Goal: Answer question/provide support

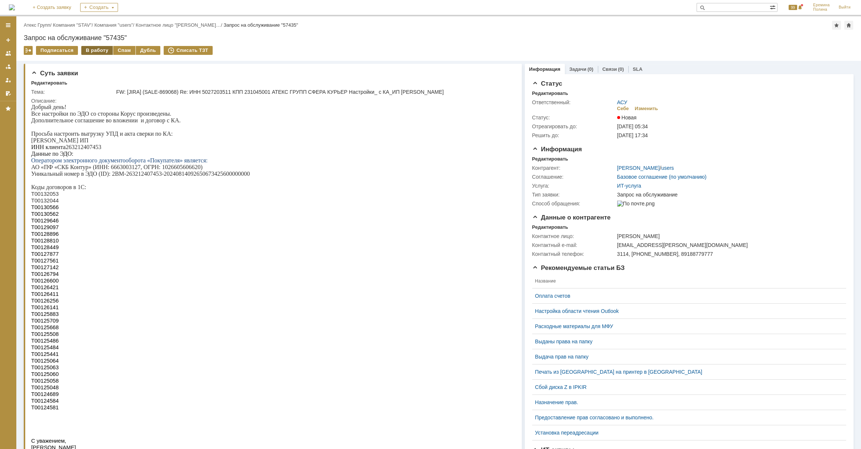
click at [103, 51] on div "В работу" at bounding box center [97, 50] width 32 height 9
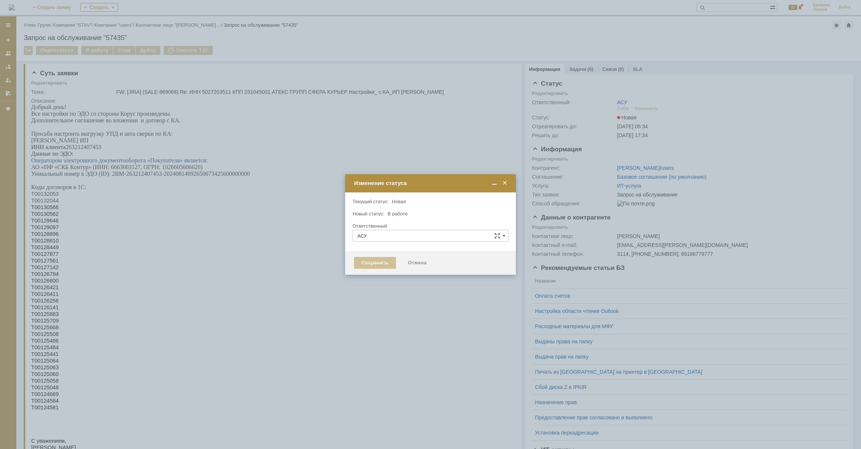
type input "[PERSON_NAME]"
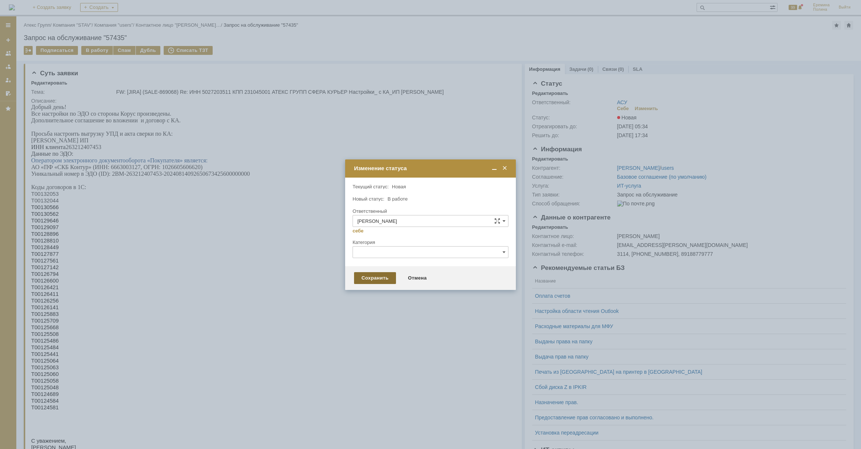
click at [370, 282] on div "Сохранить" at bounding box center [375, 278] width 42 height 12
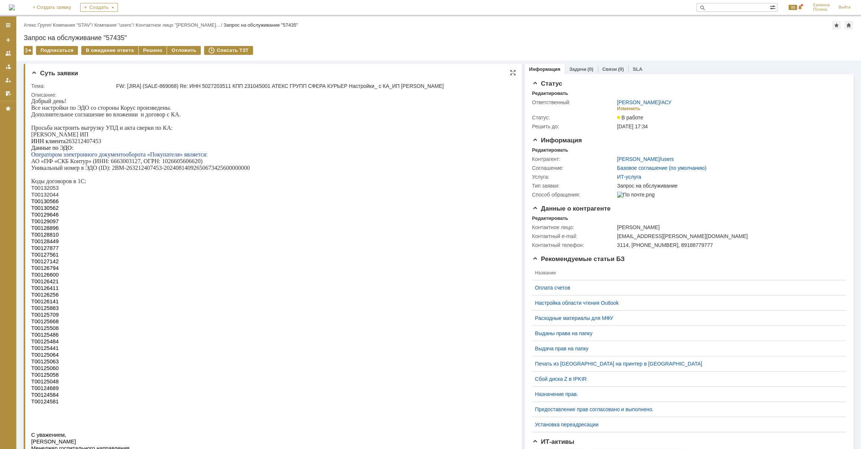
click at [87, 143] on p "ИНН клиента 263212407453" at bounding box center [268, 141] width 474 height 7
copy p "263212407453"
click at [56, 191] on p "Т00132053" at bounding box center [268, 188] width 474 height 7
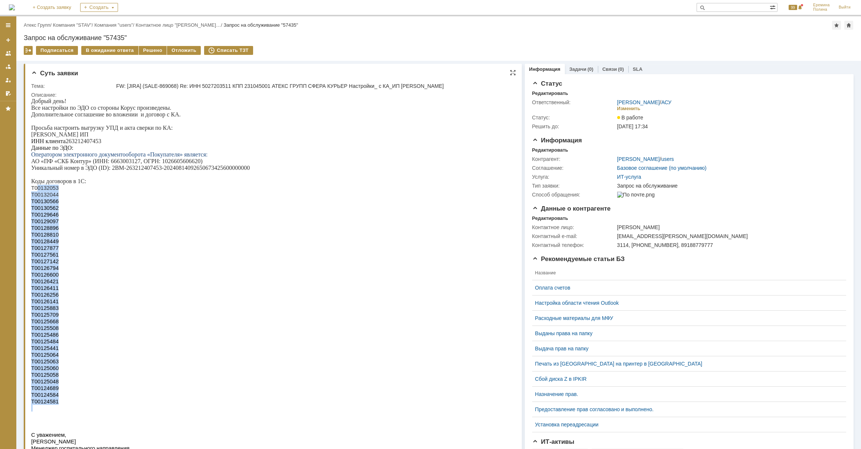
drag, startPoint x: 37, startPoint y: 194, endPoint x: 49, endPoint y: 428, distance: 234.4
drag, startPoint x: 49, startPoint y: 428, endPoint x: 50, endPoint y: 419, distance: 9.3
click at [50, 405] on span "Т00124581" at bounding box center [44, 402] width 27 height 6
drag, startPoint x: 56, startPoint y: 421, endPoint x: 32, endPoint y: 193, distance: 229.1
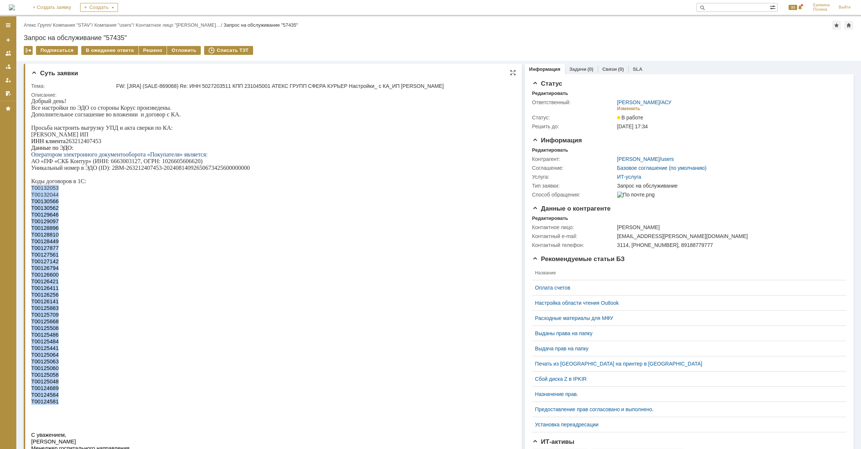
copy div "Т00132053 Т00132044 Т00130566 Т00130562 Т00129646 Т00129097 Т00128896 Т00128810…"
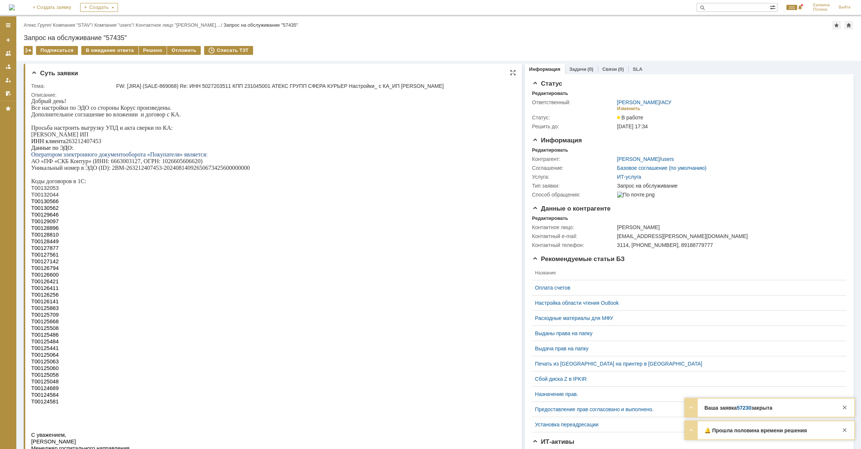
click at [118, 165] on p "АО «ПФ «СКБ Контур» (ИНН: 6663003127, ОГРН: 1026605606620)" at bounding box center [269, 161] width 476 height 7
drag, startPoint x: 113, startPoint y: 173, endPoint x: 248, endPoint y: 171, distance: 135.4
click at [248, 171] on p "Уникальный номер в ЭДО (ID): 2BM-263212407453-20240814092650673425600000000" at bounding box center [269, 168] width 476 height 7
copy p "2BM-263212407453-20240814092650673425600000000"
click at [150, 50] on div "Решено" at bounding box center [153, 50] width 28 height 9
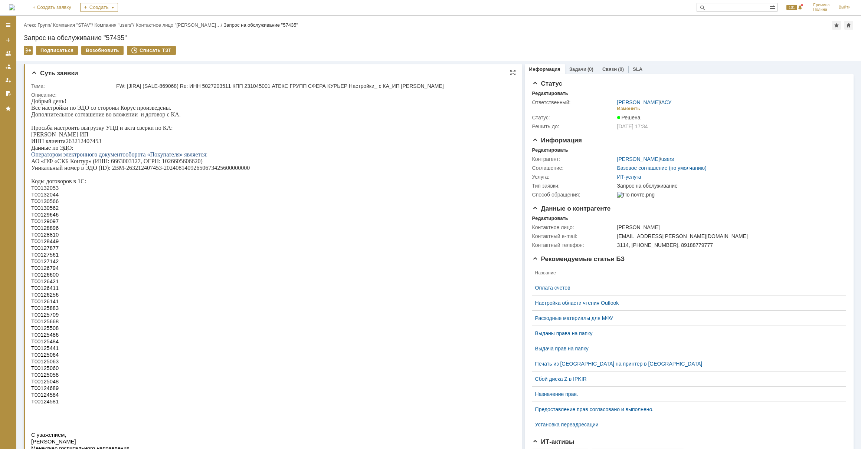
click at [166, 205] on p "Т00130566" at bounding box center [269, 201] width 476 height 7
drag, startPoint x: 46, startPoint y: 25, endPoint x: 67, endPoint y: 42, distance: 27.2
click at [46, 25] on link "Атекс Групп" at bounding box center [37, 25] width 26 height 6
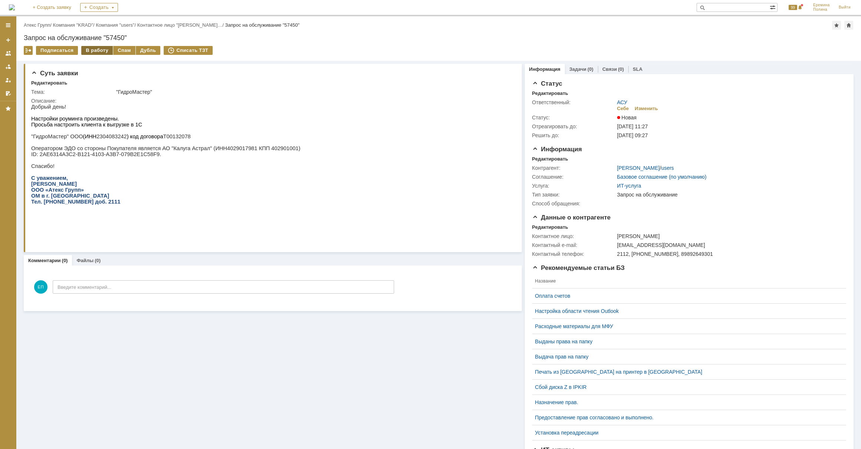
click at [97, 51] on div "В работу" at bounding box center [97, 50] width 32 height 9
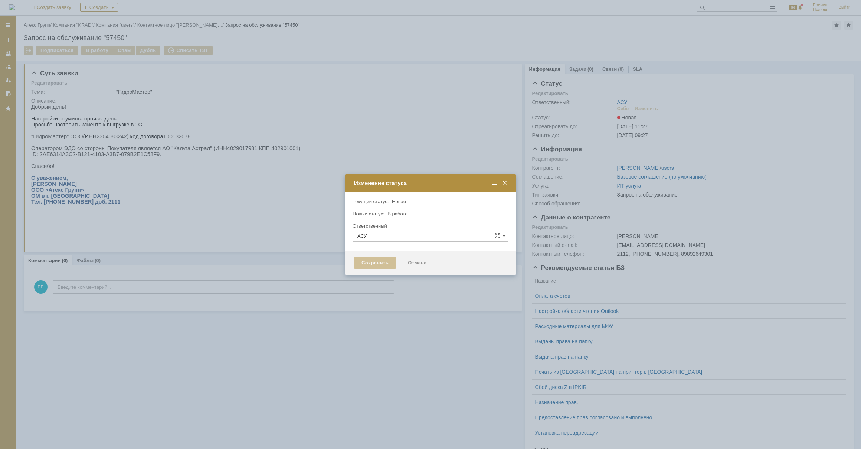
type input "[PERSON_NAME]"
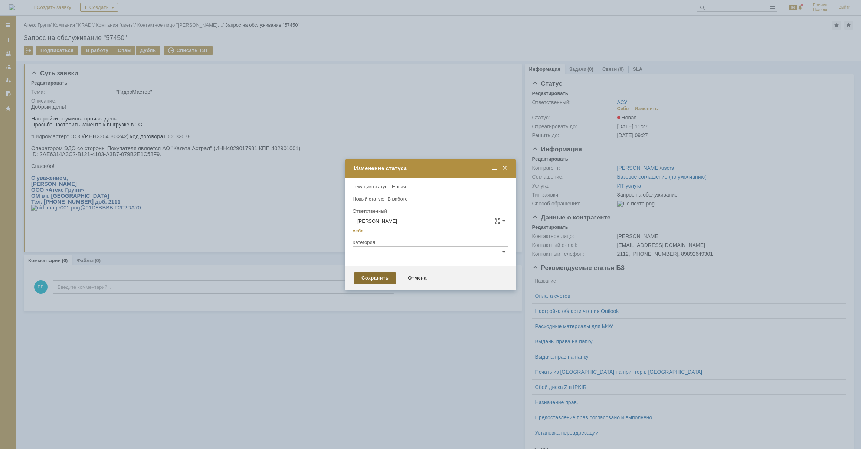
click at [386, 272] on div "Сохранить" at bounding box center [375, 278] width 42 height 12
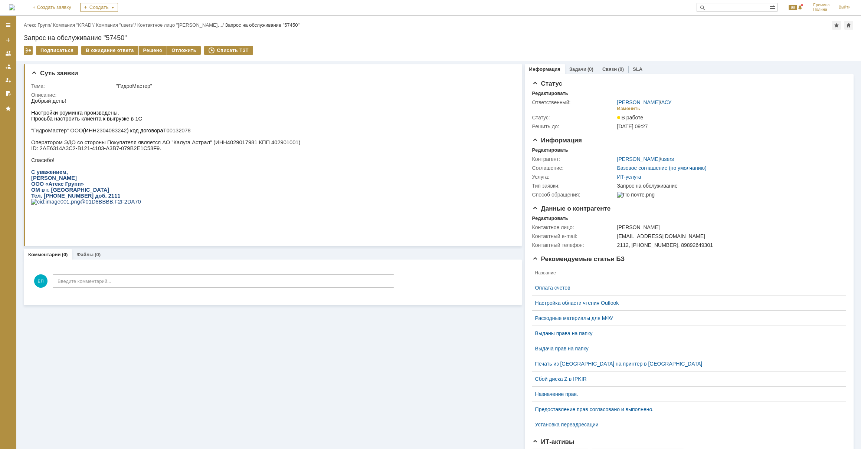
click at [102, 132] on p ""ГидроМастер" ООО (ИНН 2304083242 ) код договора Т00132078" at bounding box center [165, 131] width 269 height 6
copy p "2304083242"
drag, startPoint x: 141, startPoint y: 165, endPoint x: 139, endPoint y: 161, distance: 4.0
click at [141, 163] on p "Спасибо!" at bounding box center [165, 160] width 269 height 6
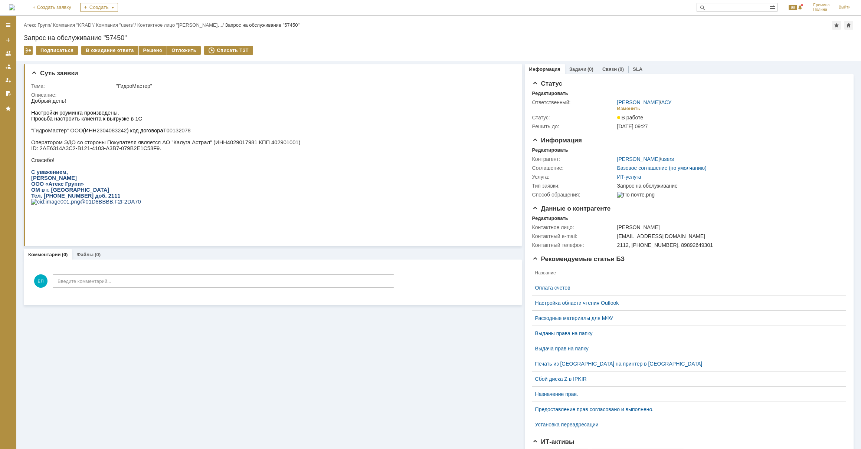
click at [122, 151] on p "ID: 2AE6314A3C2-B121-4103-A3B7-079B2E1C58F9." at bounding box center [165, 148] width 269 height 6
click at [53, 157] on p at bounding box center [165, 154] width 269 height 6
drag, startPoint x: 39, startPoint y: 152, endPoint x: 142, endPoint y: 152, distance: 103.9
click at [142, 151] on p "ID: 2AE6314A3C2-B121-4103-A3B7-079B2E1C58F9." at bounding box center [165, 148] width 269 height 6
copy p "2AE6314A3C2-B121-4103-A3B7-079B2E1C58F9"
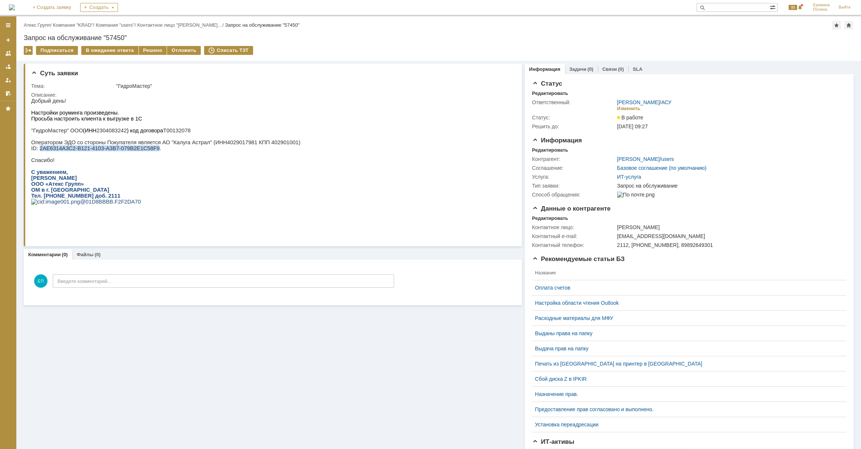
click at [98, 133] on p ""ГидроМастер" ООО (ИНН 2304083242 ) код договора Т00132078" at bounding box center [165, 131] width 269 height 6
copy p "2304083242"
click at [156, 48] on div "Решено" at bounding box center [153, 50] width 28 height 9
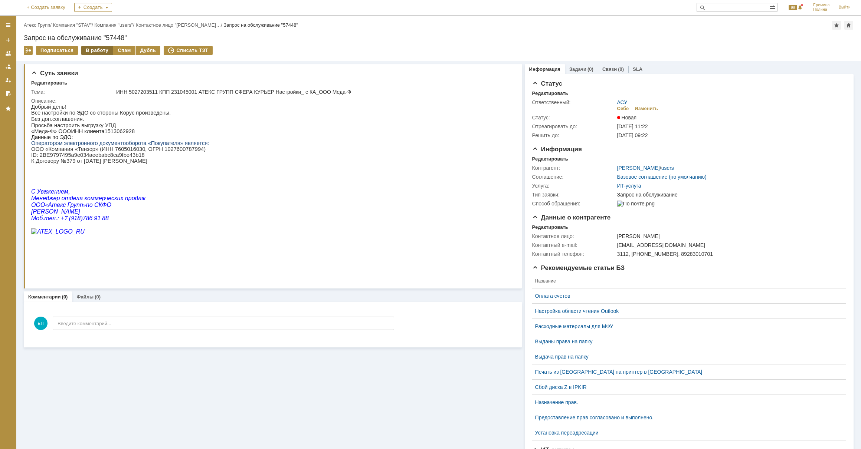
click at [104, 49] on div "В работу" at bounding box center [97, 50] width 32 height 9
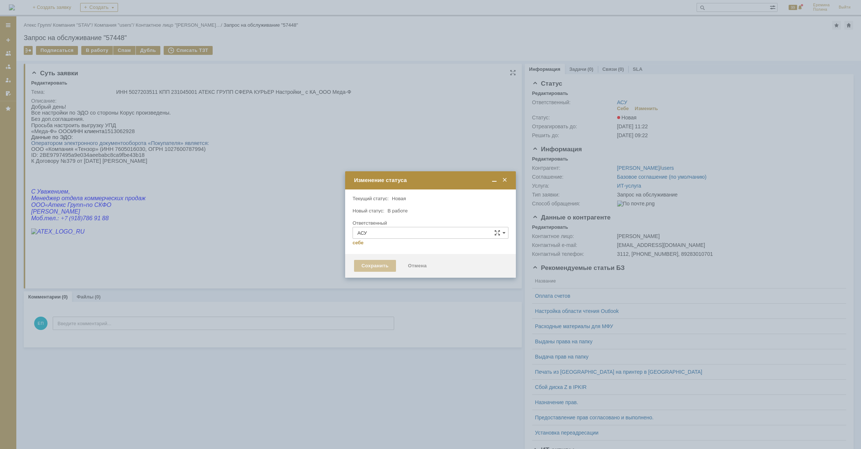
type input "[PERSON_NAME]"
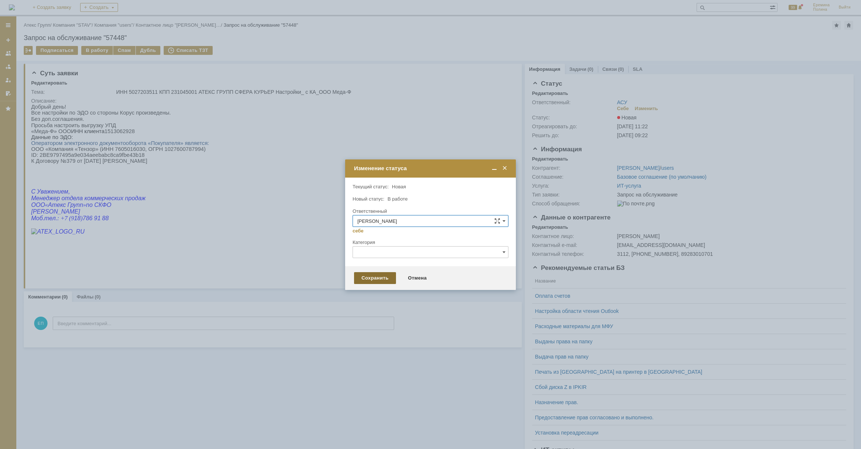
click at [366, 277] on div "Сохранить" at bounding box center [375, 278] width 42 height 12
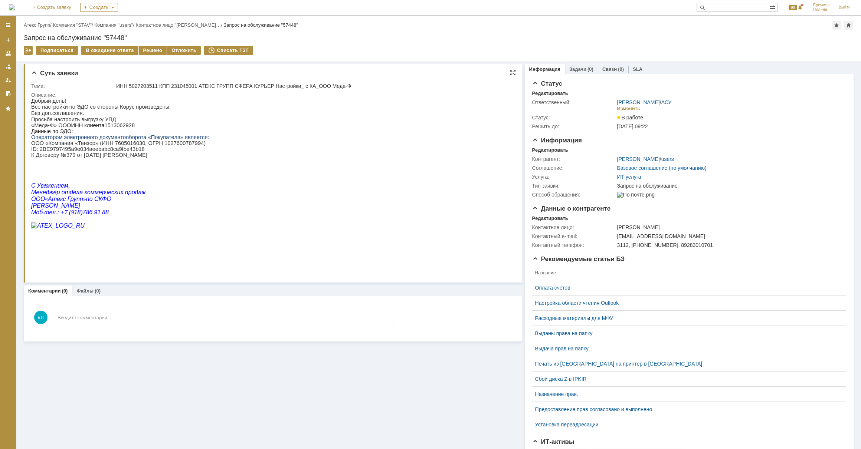
click at [105, 128] on p "«Меда-Ф» ООО ИНН клиента 1513062928" at bounding box center [120, 125] width 178 height 6
copy p "1513062928"
drag, startPoint x: 39, startPoint y: 154, endPoint x: 132, endPoint y: 154, distance: 92.7
click at [132, 154] on p "ID : 2 BE 9797495 a 9 e 034 aeebabc 8 ca 9 fbe 43 b 18 К Договору №379 от 11.04…" at bounding box center [120, 152] width 178 height 12
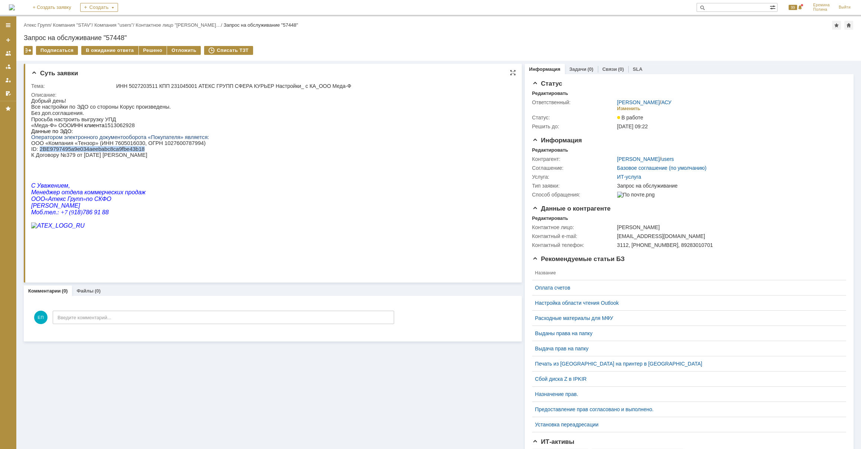
copy p "2 BE 9797495 a 9 e 034 aeebabc 8 ca 9 fbe 43 b 18"
click at [151, 48] on div "Решено" at bounding box center [153, 50] width 28 height 9
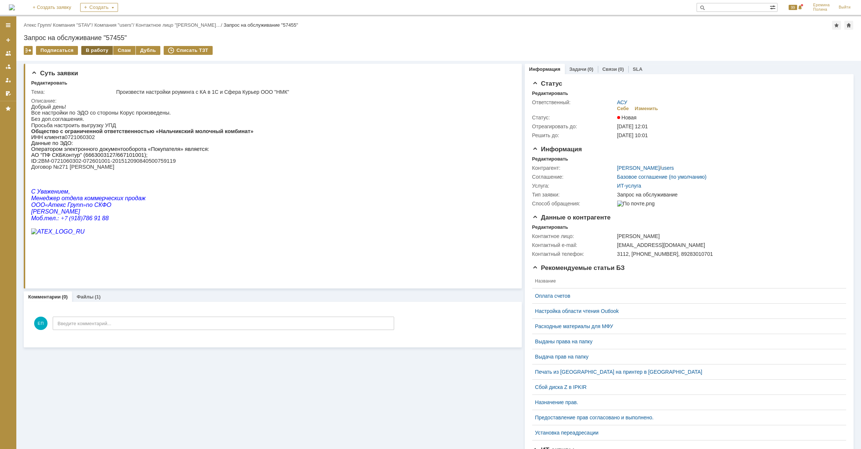
click at [92, 48] on div "В работу" at bounding box center [97, 50] width 32 height 9
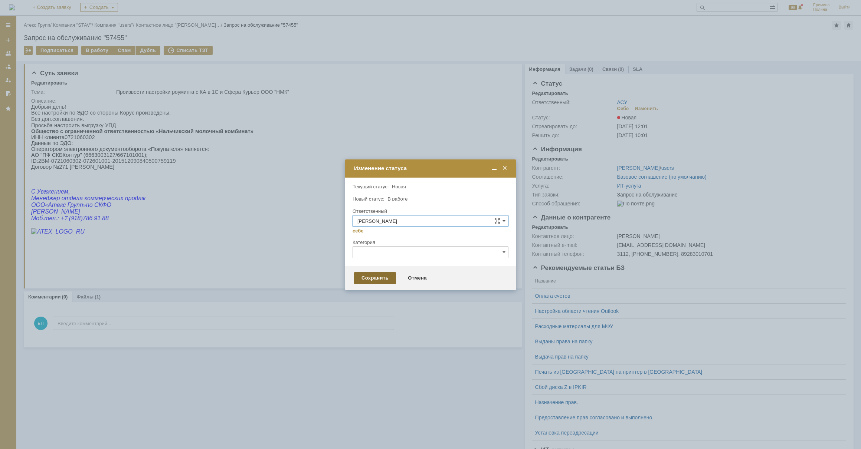
click at [355, 282] on div "Сохранить" at bounding box center [375, 278] width 42 height 12
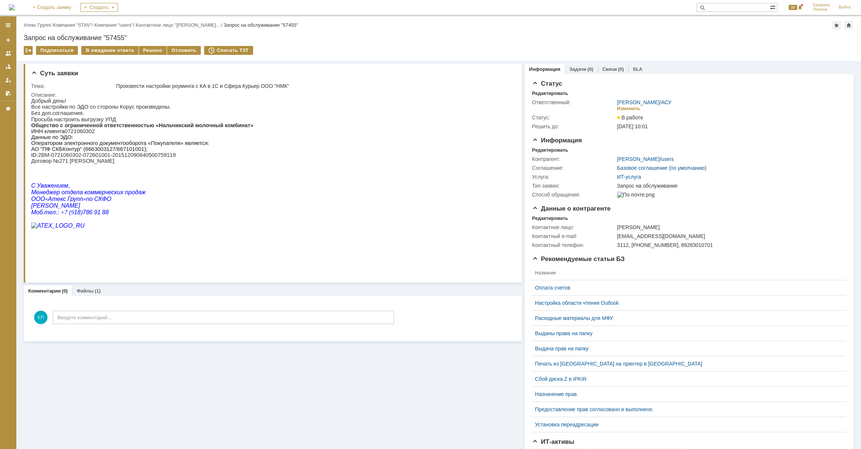
click at [83, 134] on p "Общество с ограниченной ответственностью «Нальчикский молочный комбинат» ИНН кл…" at bounding box center [142, 128] width 222 height 12
copy p "0721060302"
click at [101, 153] on span "АО "ПФ СКБКонтур" (6663003127/667101001); ID:" at bounding box center [89, 152] width 116 height 12
drag, startPoint x: 39, startPoint y: 161, endPoint x: 161, endPoint y: 161, distance: 122.0
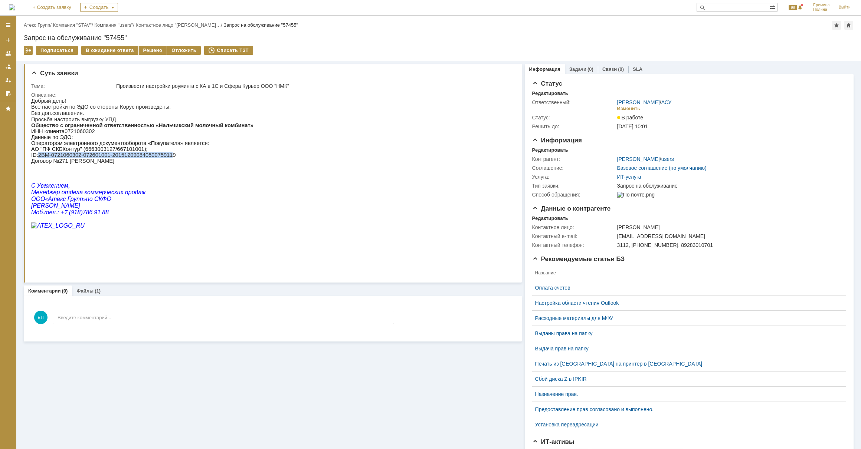
click at [161, 161] on p "АО "ПФ СКБКонтур" (6663003127/667101001); ID: 2BM-0721060302-072601001-20151209…" at bounding box center [142, 155] width 222 height 18
copy p "2BM-0721060302-072601001-20151209084050075911"
click at [212, 146] on p "Оператором электронного документооборота «Покупателя» является:" at bounding box center [142, 143] width 222 height 6
click at [125, 164] on p "АО "ПФ СКБКонтур" (6663003127/667101001); ID: 2BM-0721060302-072601001-20151209…" at bounding box center [142, 155] width 222 height 18
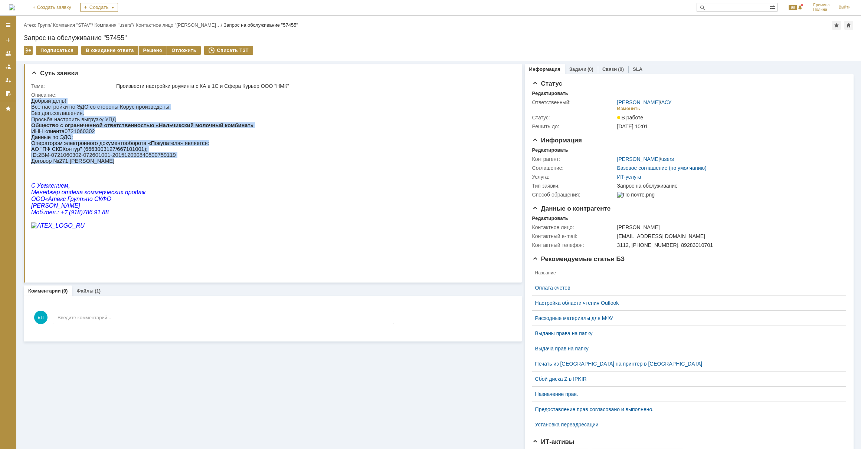
drag, startPoint x: 101, startPoint y: 166, endPoint x: 21, endPoint y: 114, distance: 94.9
click at [31, 114] on html "Добрый день! Все настройки по ЭДО со стороны Корус произведены. Без доп.соглаше…" at bounding box center [269, 166] width 476 height 137
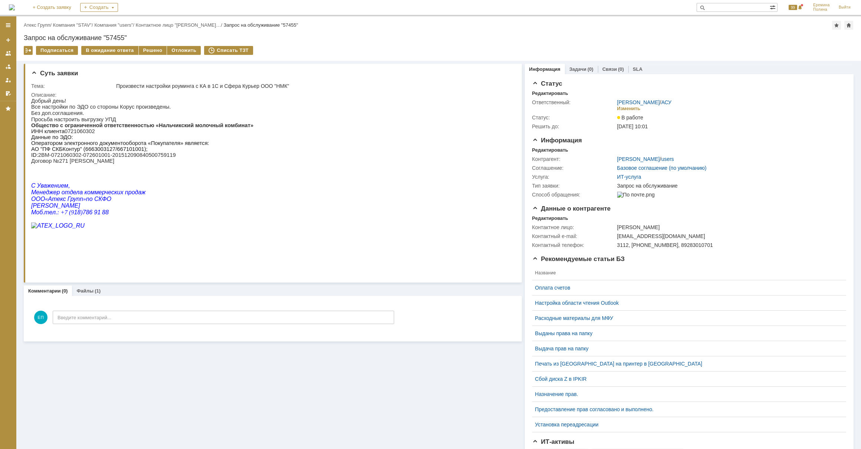
drag, startPoint x: 21, startPoint y: 114, endPoint x: 197, endPoint y: 174, distance: 185.3
click at [202, 170] on p at bounding box center [142, 167] width 222 height 6
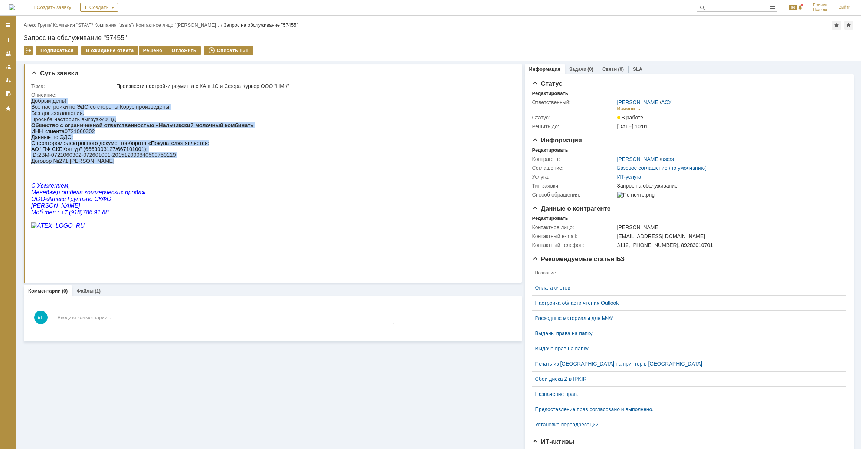
drag, startPoint x: 100, startPoint y: 168, endPoint x: 30, endPoint y: 106, distance: 93.0
click at [31, 106] on html "Добрый день! Все настройки по ЭДО со стороны Корус произведены. Без доп.соглаше…" at bounding box center [269, 166] width 476 height 137
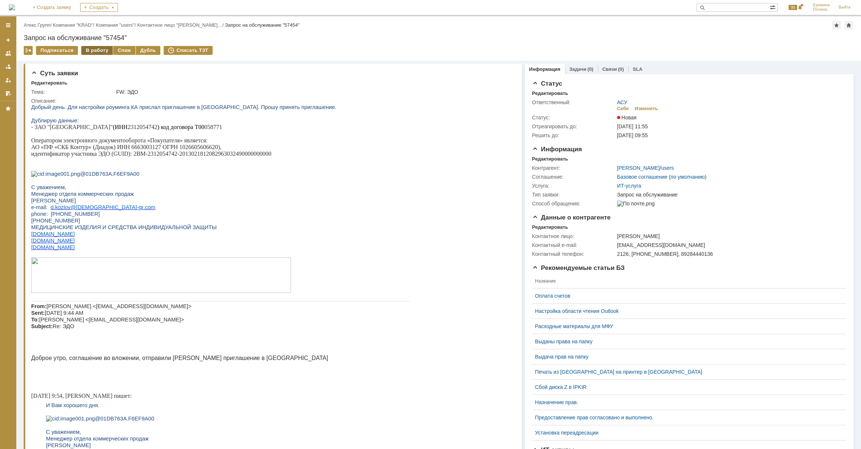
click at [92, 48] on div "В работу" at bounding box center [97, 50] width 32 height 9
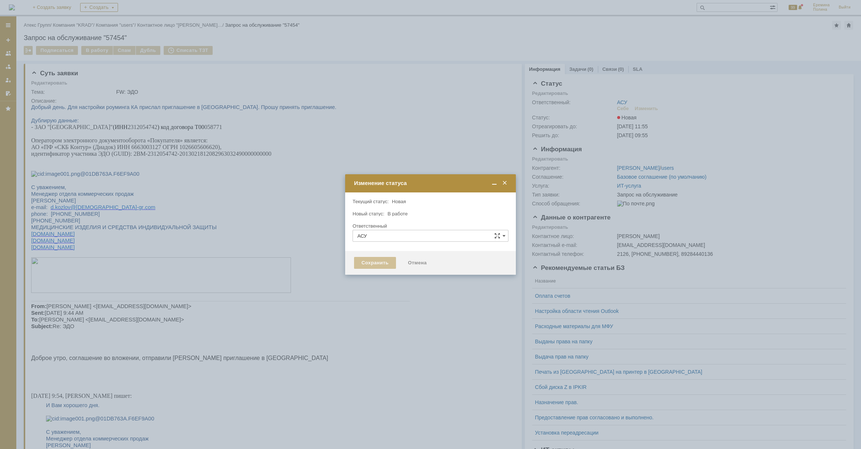
type input "[PERSON_NAME]"
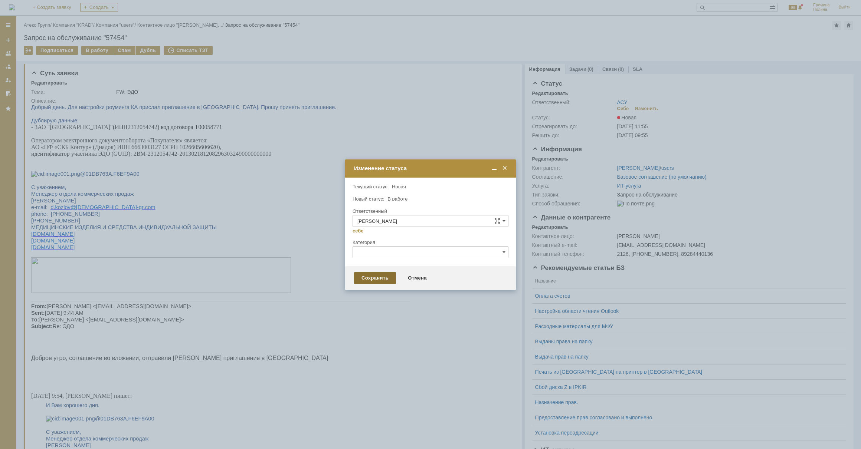
click at [363, 275] on div "Сохранить" at bounding box center [375, 278] width 42 height 12
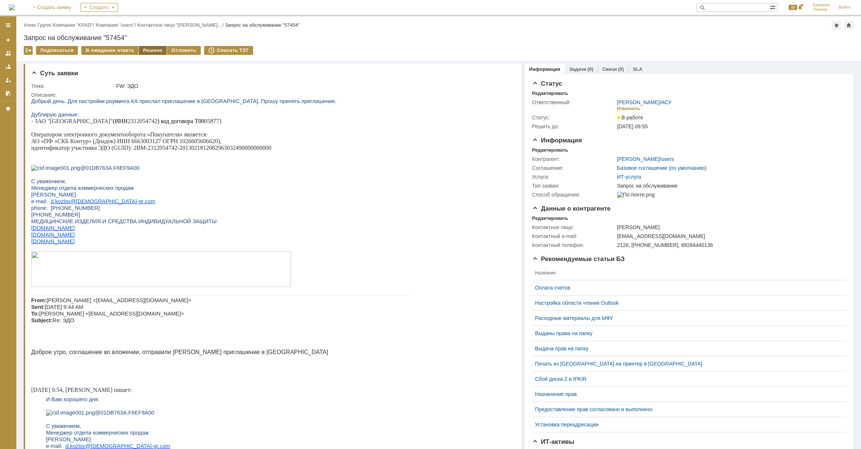
click at [146, 52] on div "Решено" at bounding box center [153, 50] width 28 height 9
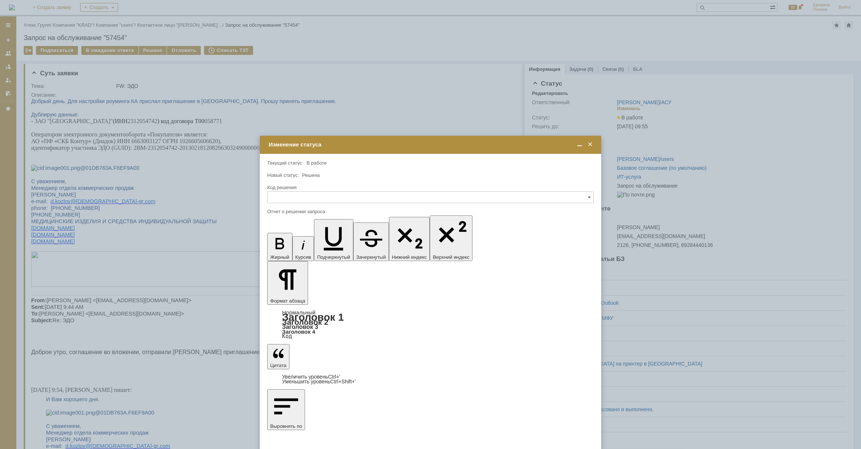
drag, startPoint x: 362, startPoint y: 2204, endPoint x: 344, endPoint y: 2203, distance: 18.2
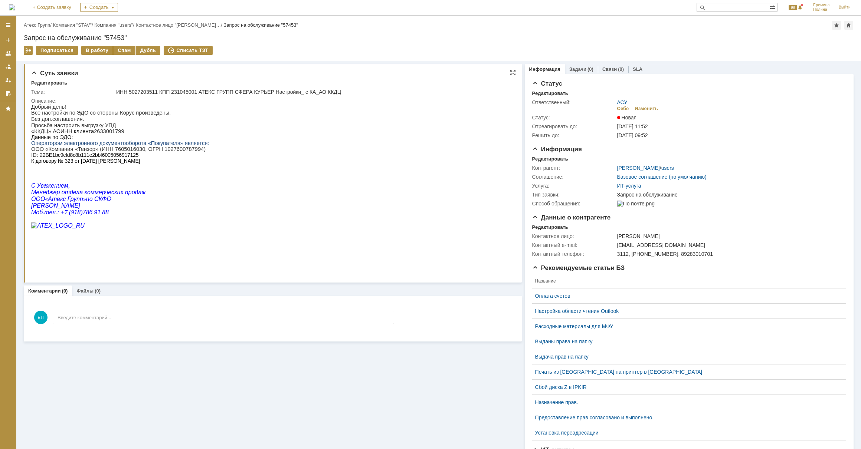
click at [99, 128] on p "Просьба настроить выгрузку УПД" at bounding box center [120, 125] width 178 height 6
click at [99, 133] on p "«ККДЦ» АО ИНН клиента 2633001799" at bounding box center [120, 131] width 178 height 6
copy p "2633001799"
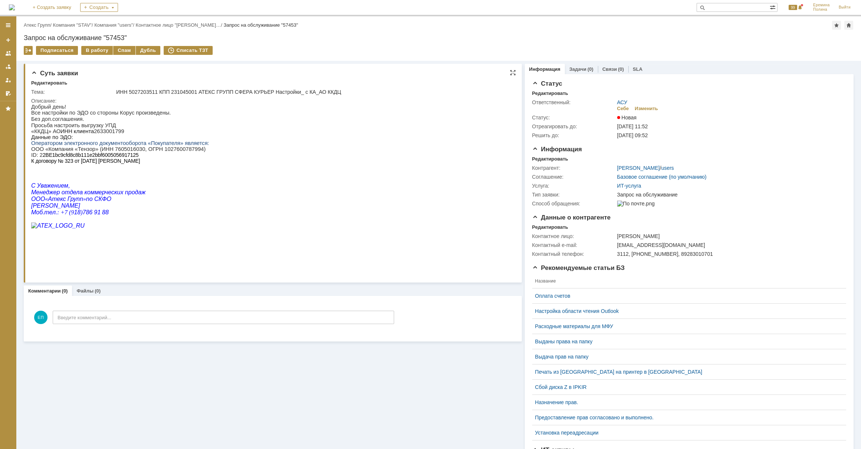
copy p "2633001799"
drag, startPoint x: 39, startPoint y: 159, endPoint x: 135, endPoint y: 160, distance: 96.8
click at [135, 160] on p "ID : 2 2BE1bc9cfd8c8b111e2bbf6005056917125 К договору № 323 от [DATE] [PERSON_N…" at bounding box center [120, 158] width 178 height 12
copy p "2 2BE1bc9cfd8c8b111e2bbf6005056917125"
click at [87, 50] on div "В работу" at bounding box center [97, 50] width 32 height 9
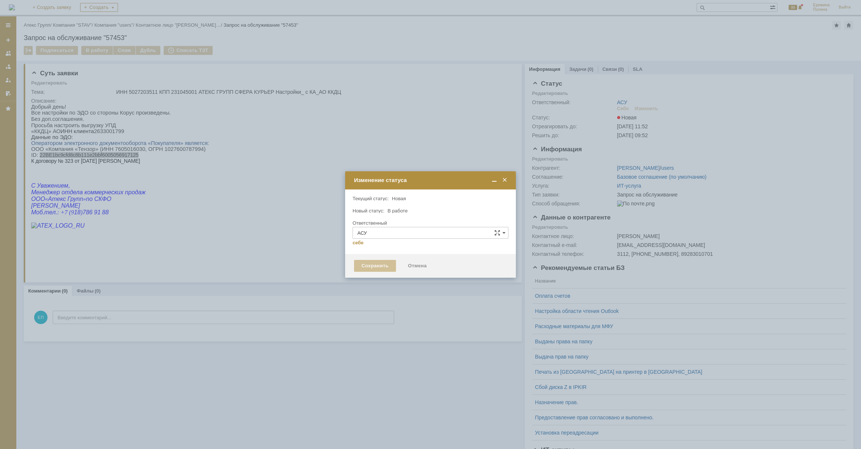
type input "[PERSON_NAME]"
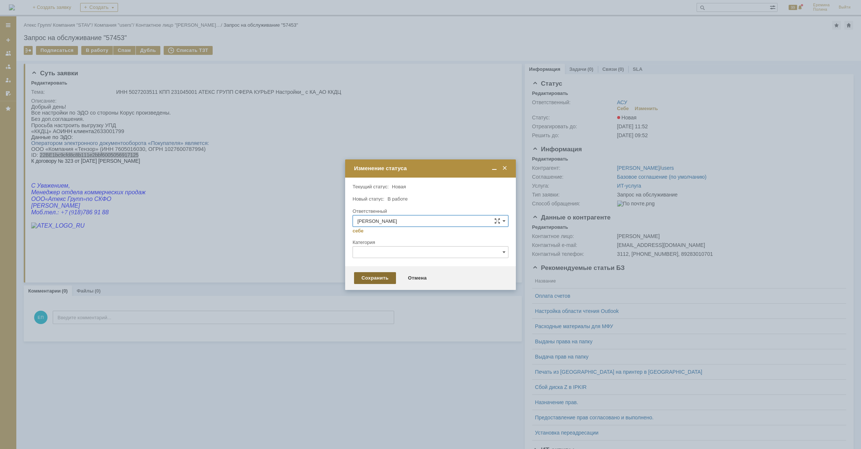
click at [380, 278] on div "Сохранить" at bounding box center [375, 278] width 42 height 12
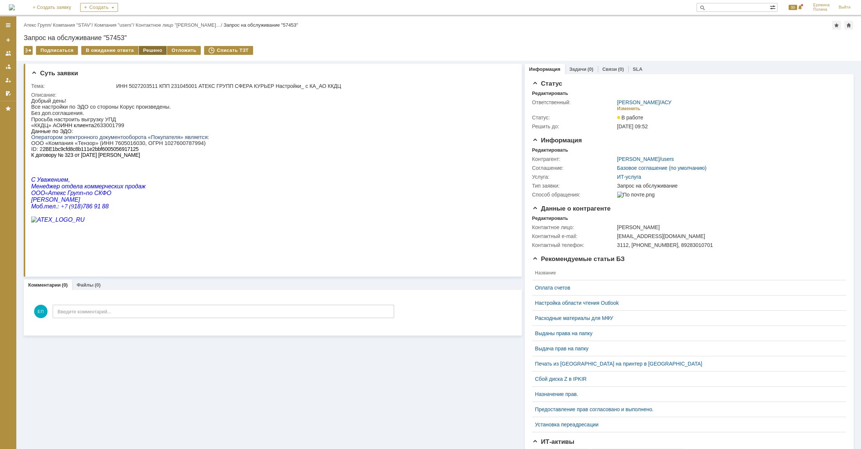
click at [145, 48] on div "Решено" at bounding box center [153, 50] width 28 height 9
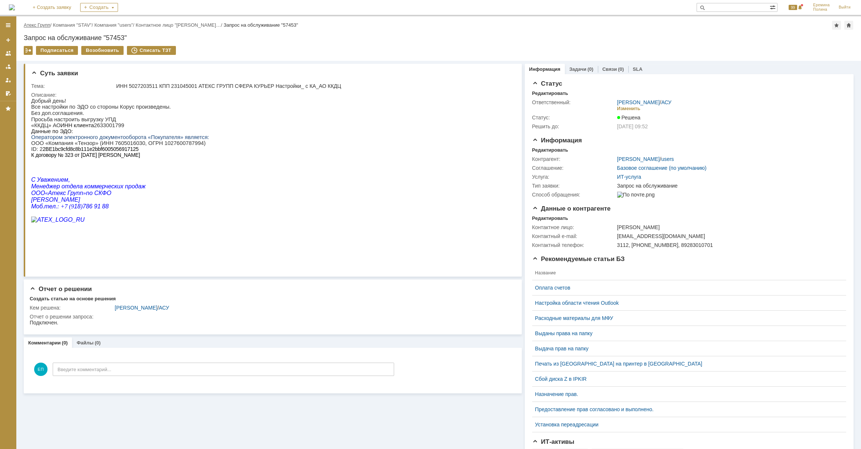
click at [50, 25] on link "Атекс Групп" at bounding box center [37, 25] width 26 height 6
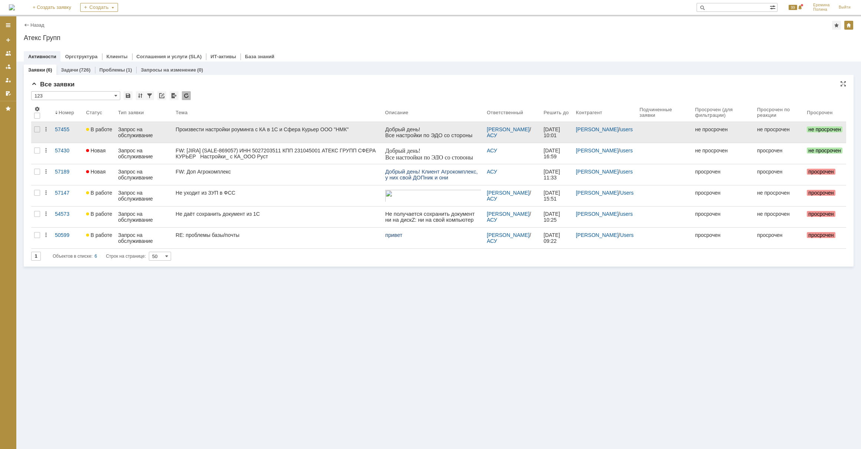
click at [291, 128] on div "Произвести настройки роуминга с КА в 1С и Сфера Курьер ООО "НМК"" at bounding box center [276, 129] width 203 height 6
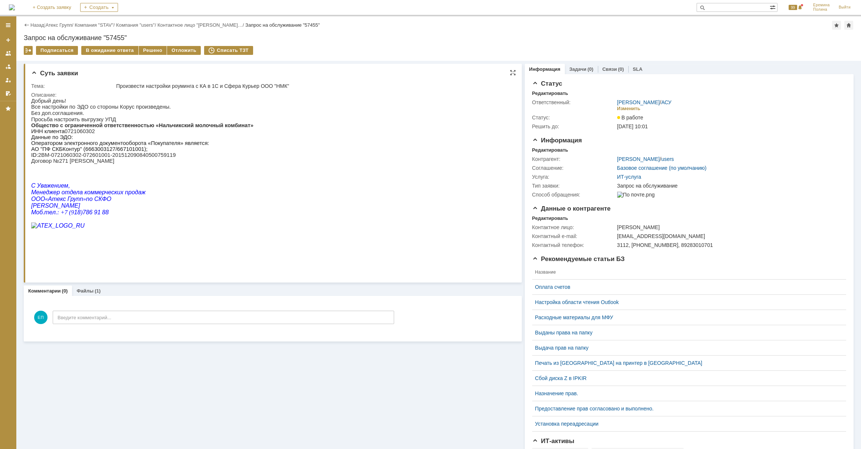
click at [85, 133] on p "Общество с ограниченной ответственностью «Нальчикский молочный комбинат» ИНН кл…" at bounding box center [142, 128] width 222 height 12
copy p "0721060302"
